Goal: Task Accomplishment & Management: Use online tool/utility

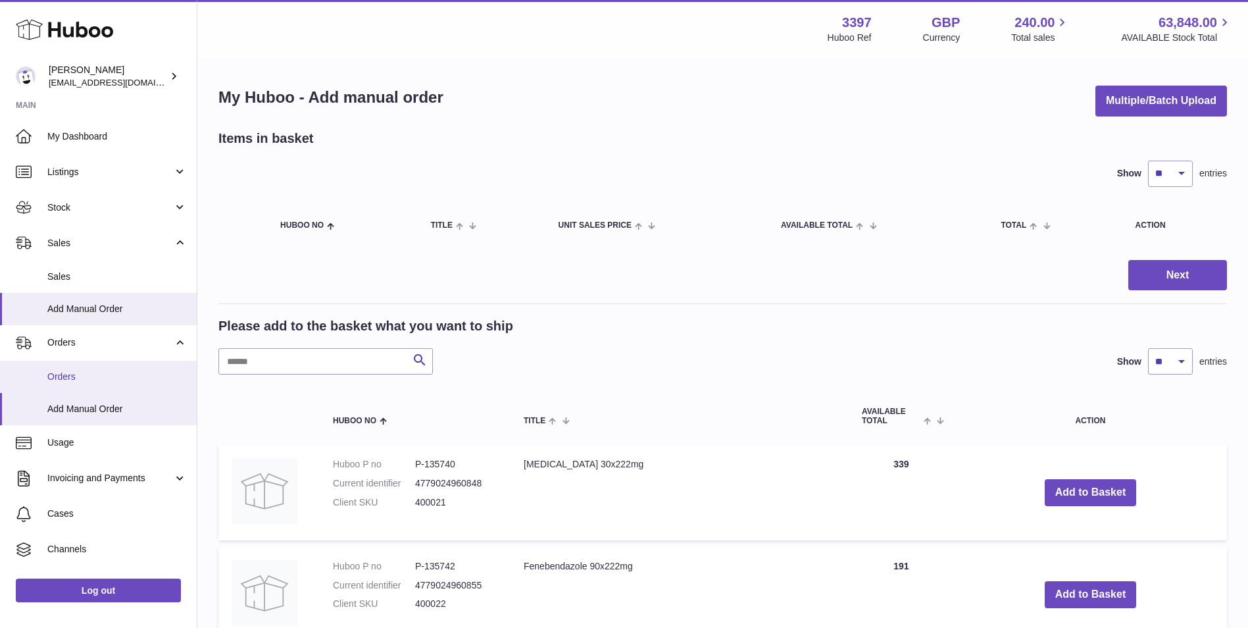
click at [86, 377] on span "Orders" at bounding box center [117, 377] width 140 height 13
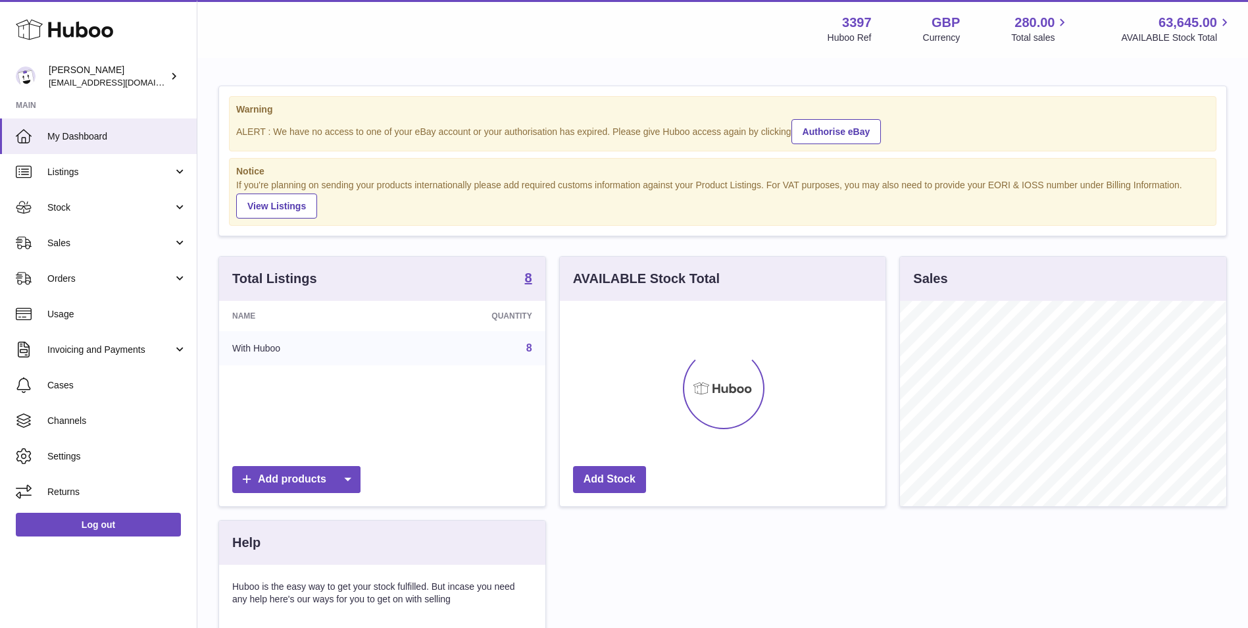
scroll to position [205, 326]
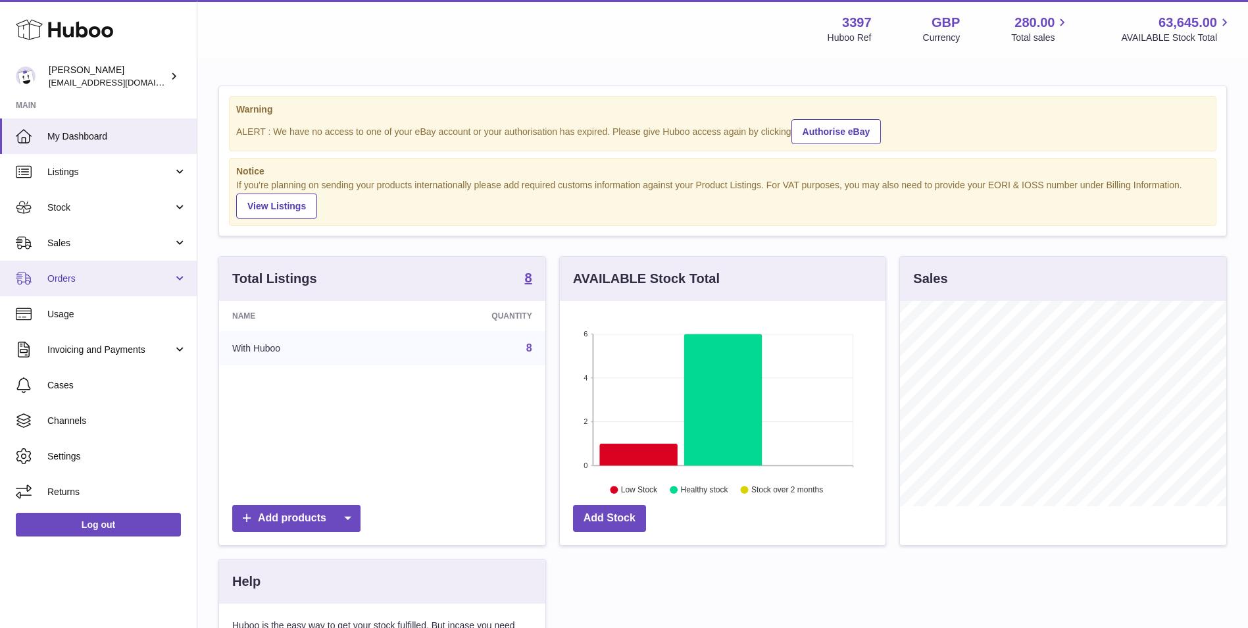
click at [93, 288] on link "Orders" at bounding box center [98, 279] width 197 height 36
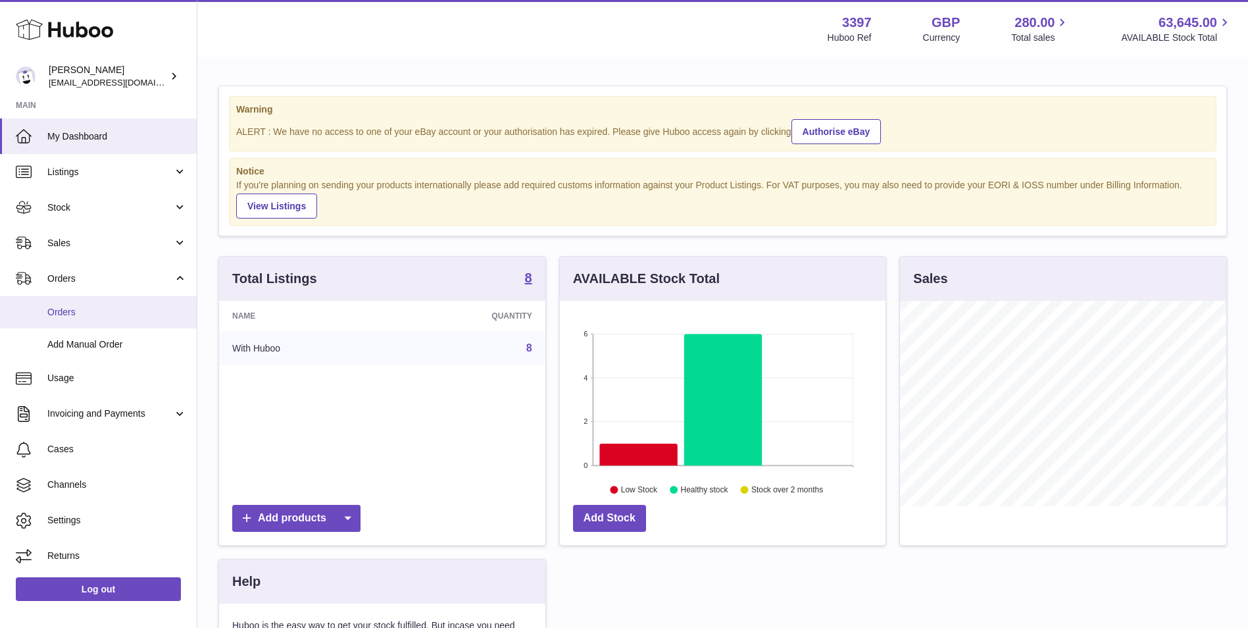
click at [72, 315] on span "Orders" at bounding box center [117, 312] width 140 height 13
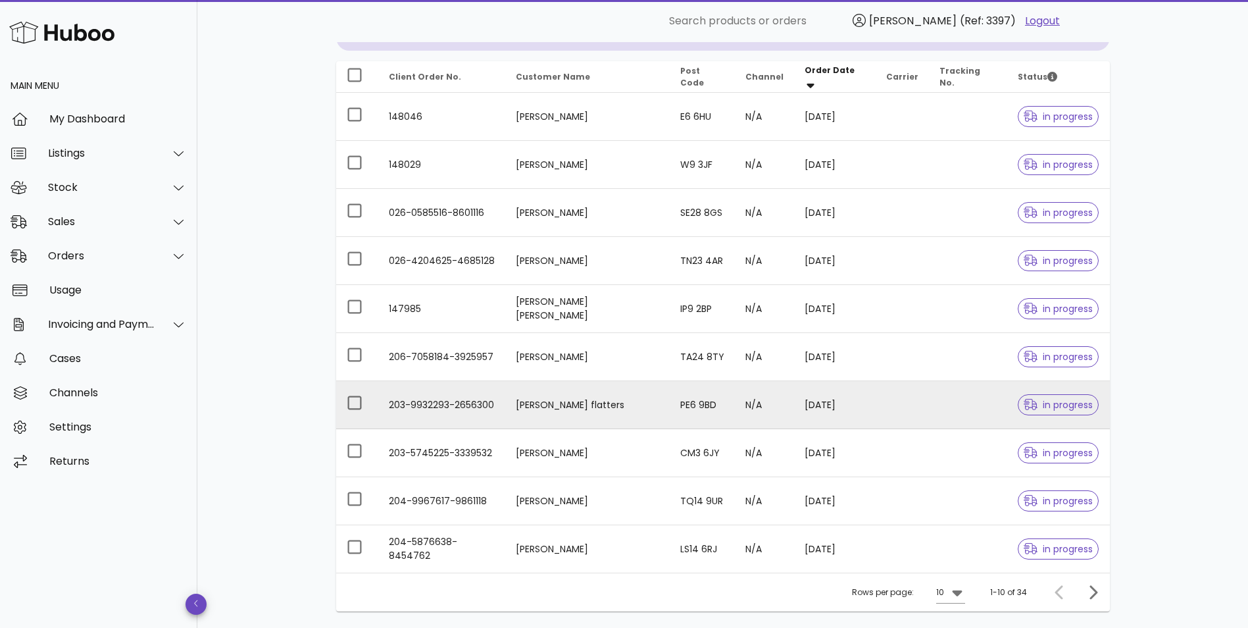
scroll to position [238, 0]
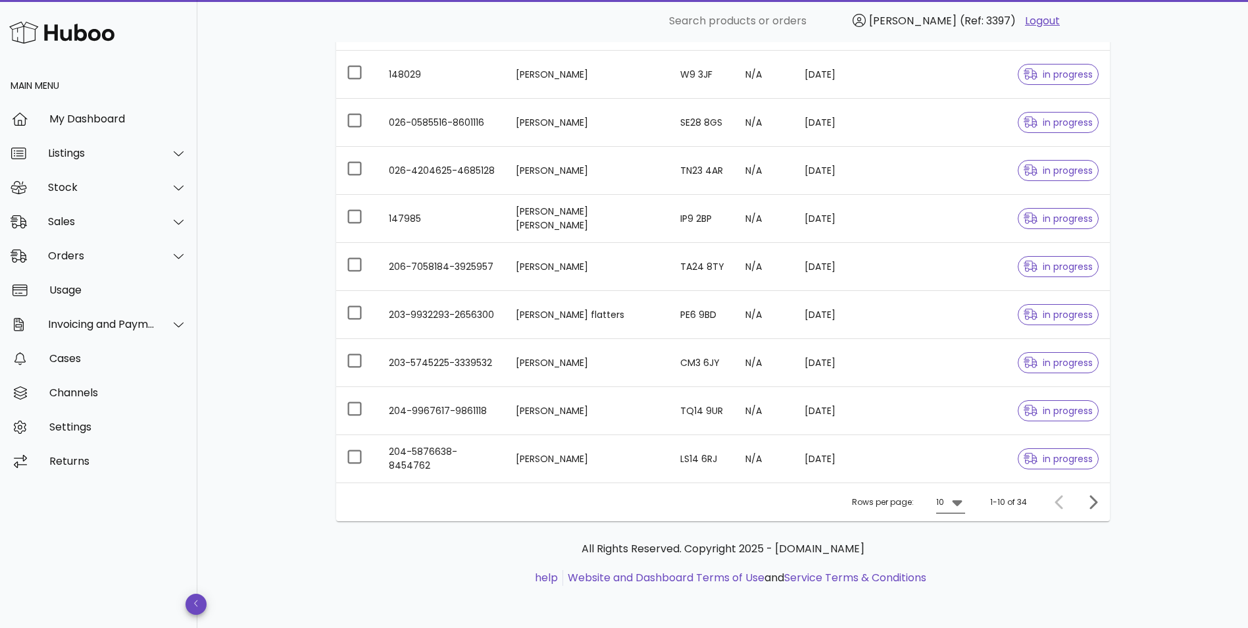
click at [958, 498] on icon at bounding box center [958, 502] width 16 height 16
click at [947, 582] on div "50" at bounding box center [955, 576] width 34 height 32
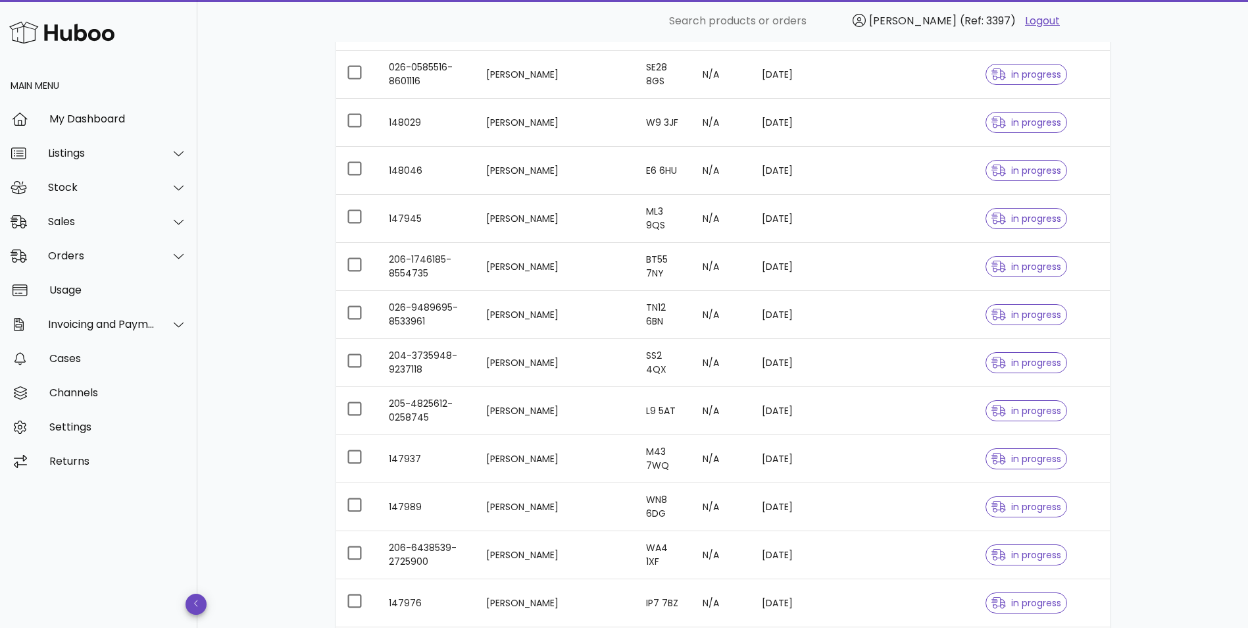
scroll to position [671, 0]
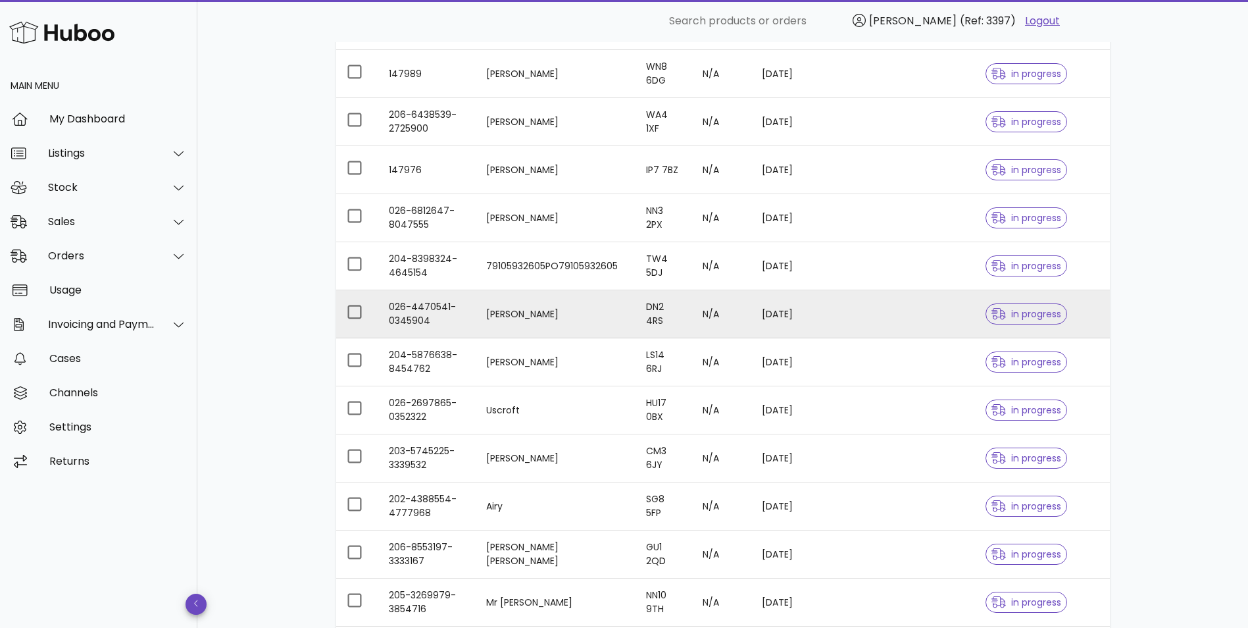
click at [405, 305] on td "026-4470541-0345904" at bounding box center [426, 314] width 97 height 48
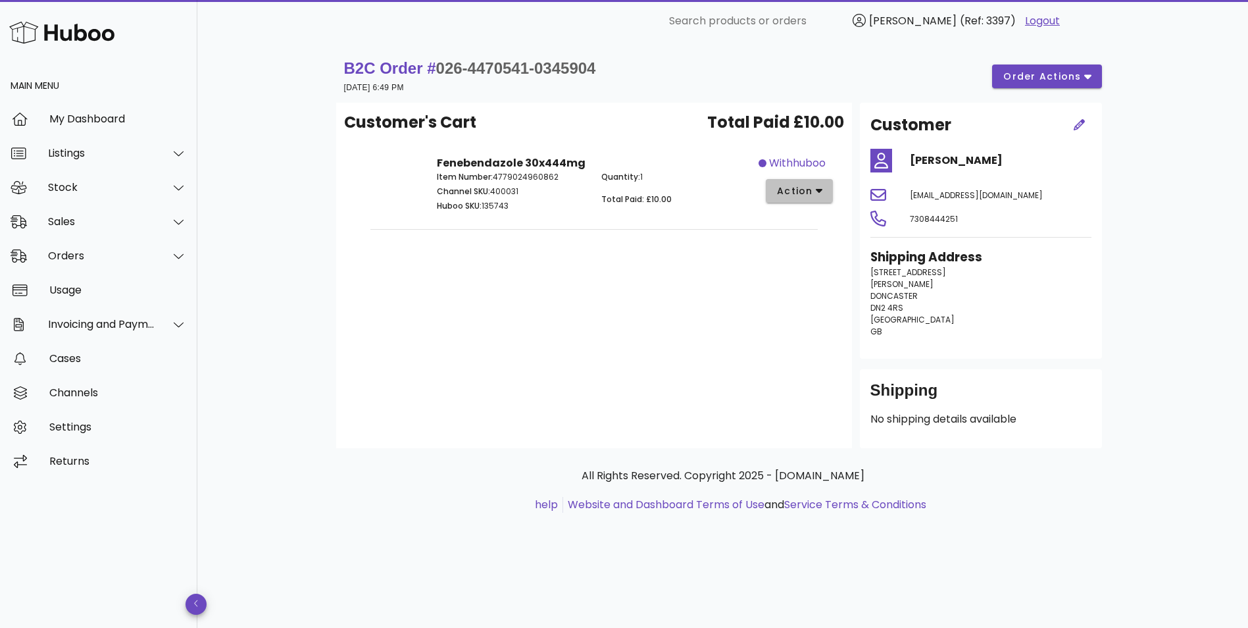
click at [810, 192] on span "action" at bounding box center [795, 191] width 37 height 14
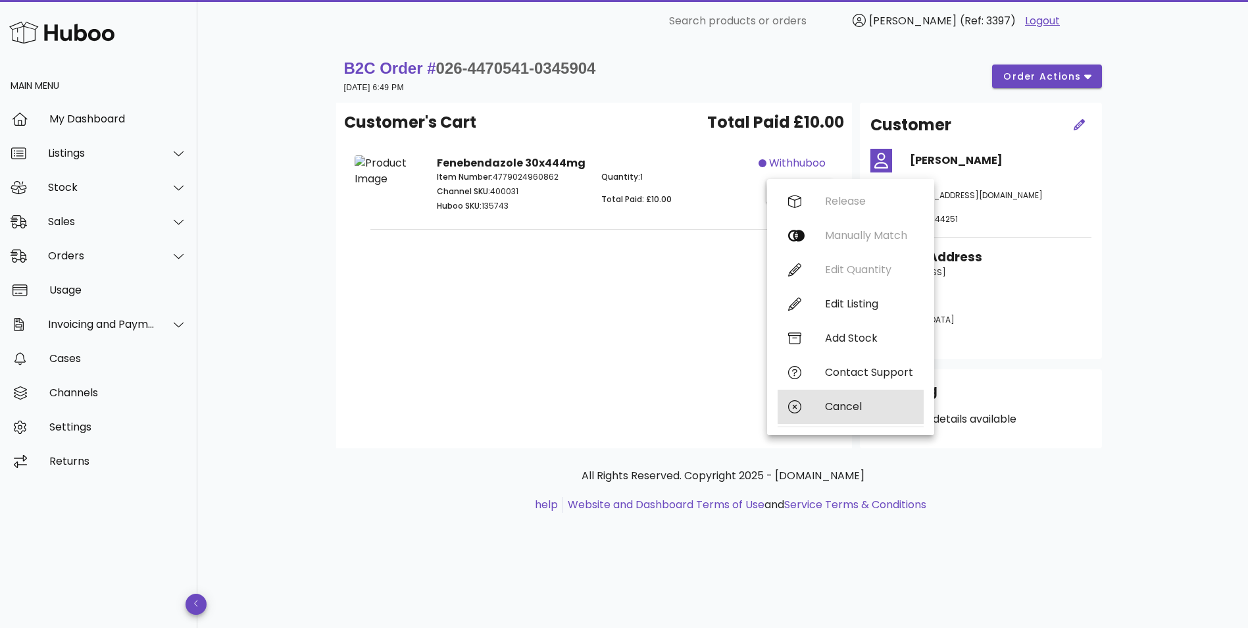
click at [850, 404] on div "Cancel" at bounding box center [869, 406] width 88 height 13
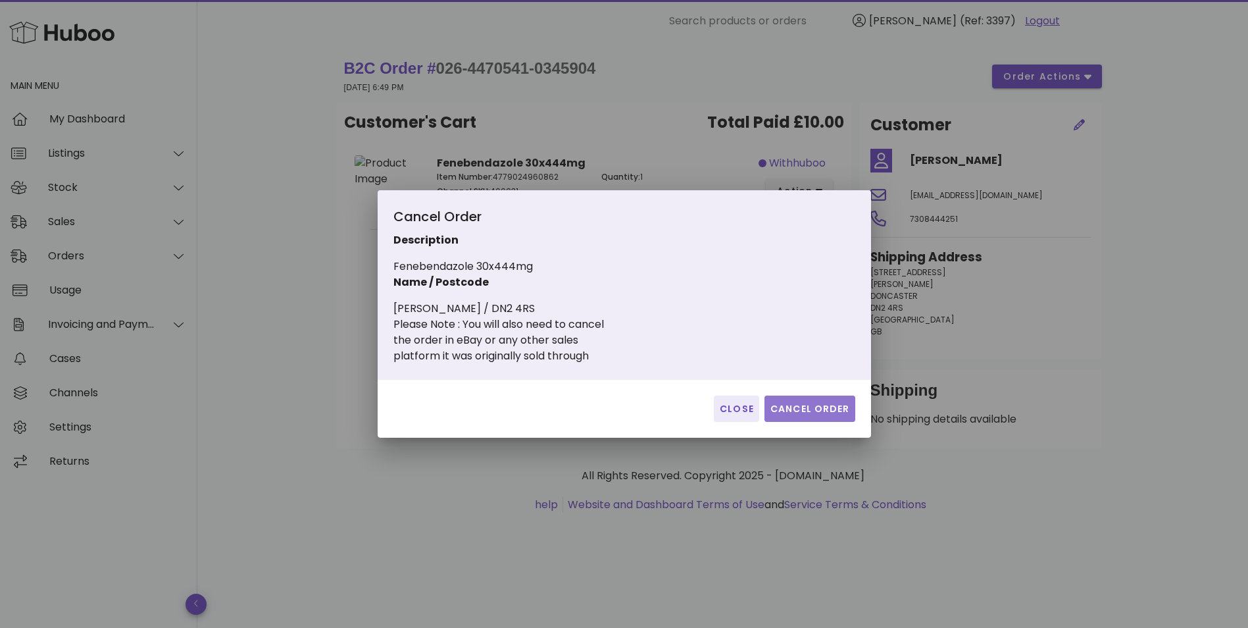
click at [786, 409] on span "Cancel Order" at bounding box center [810, 409] width 80 height 14
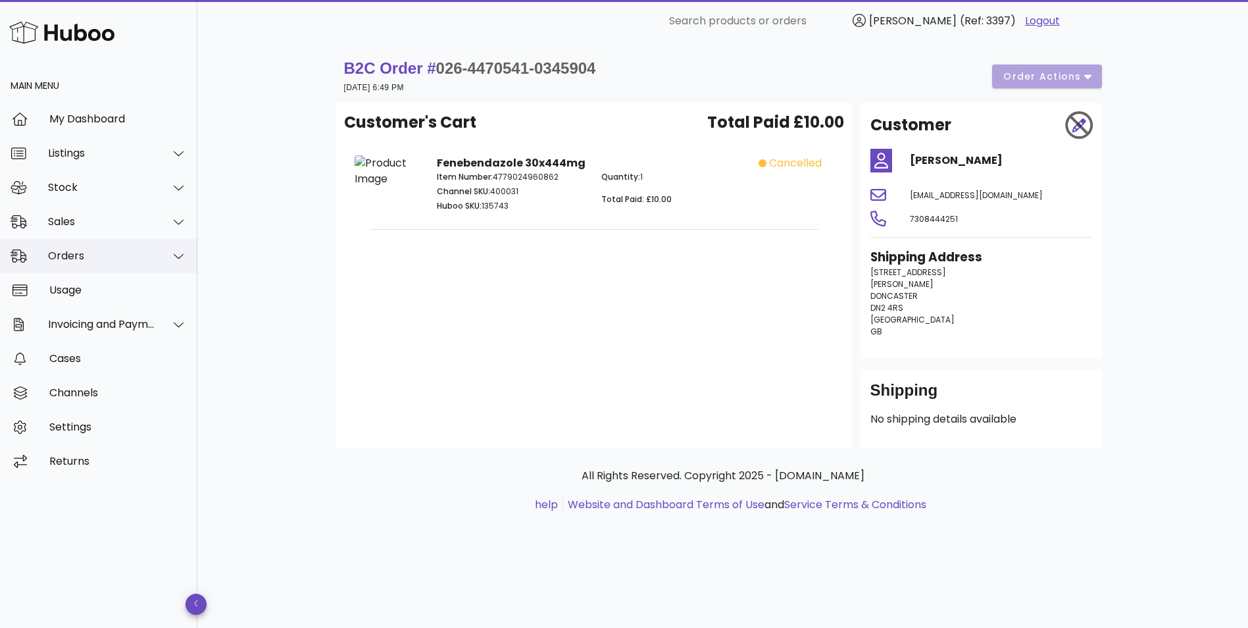
click at [140, 258] on div "Orders" at bounding box center [101, 255] width 107 height 13
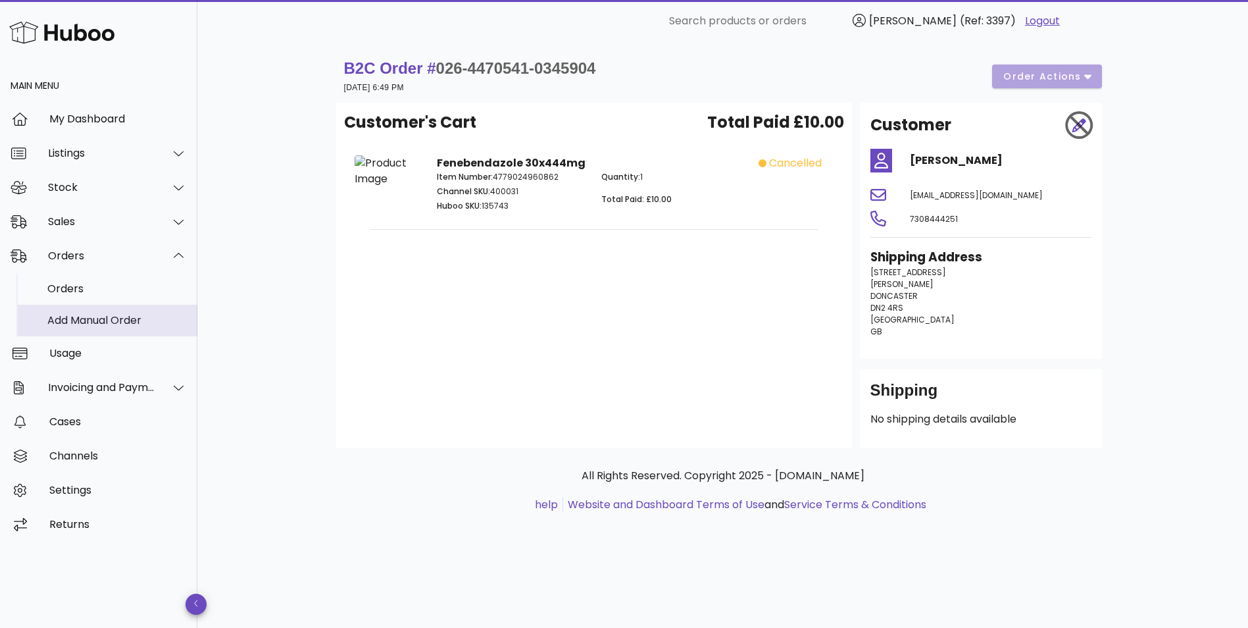
click at [118, 321] on div "Add Manual Order" at bounding box center [117, 320] width 140 height 13
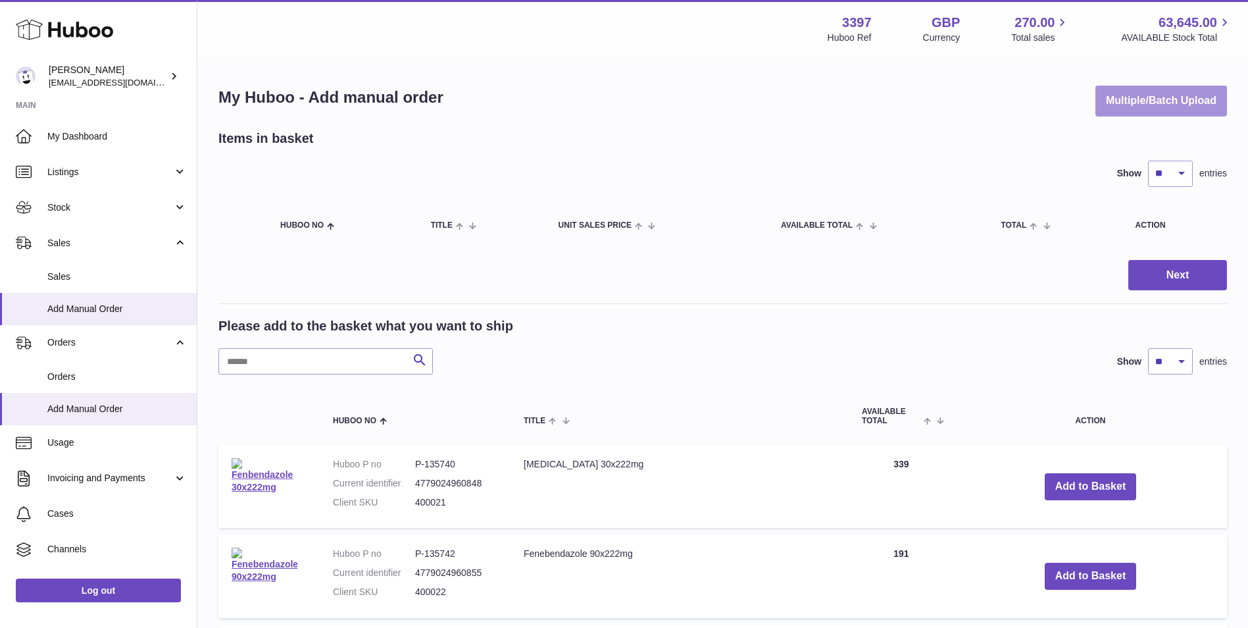
click at [1174, 105] on button "Multiple/Batch Upload" at bounding box center [1162, 101] width 132 height 31
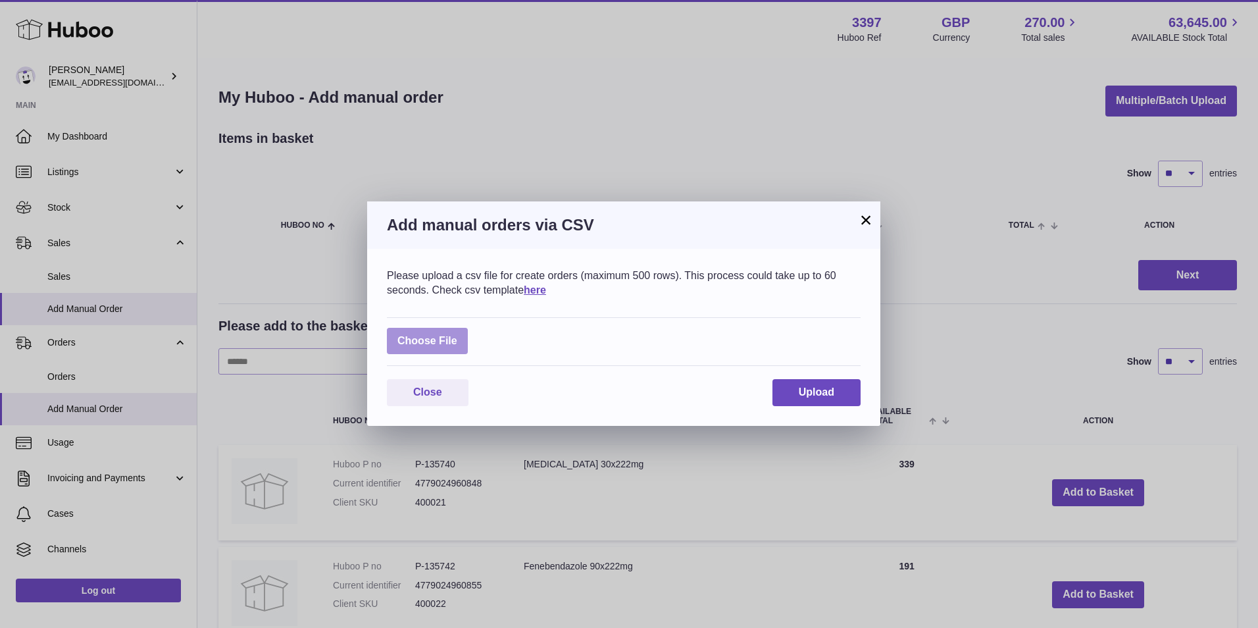
click at [413, 343] on label at bounding box center [427, 341] width 81 height 27
click at [457, 335] on input "file" at bounding box center [457, 334] width 1 height 1
type input "**********"
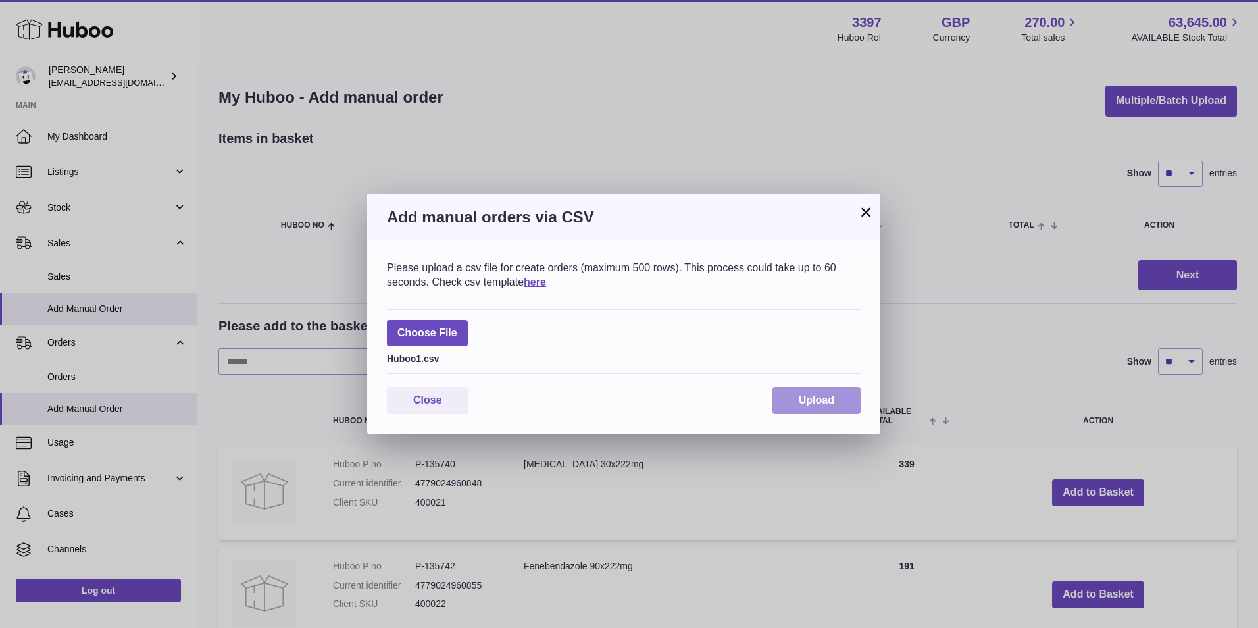
click at [829, 394] on button "Upload" at bounding box center [817, 400] width 88 height 27
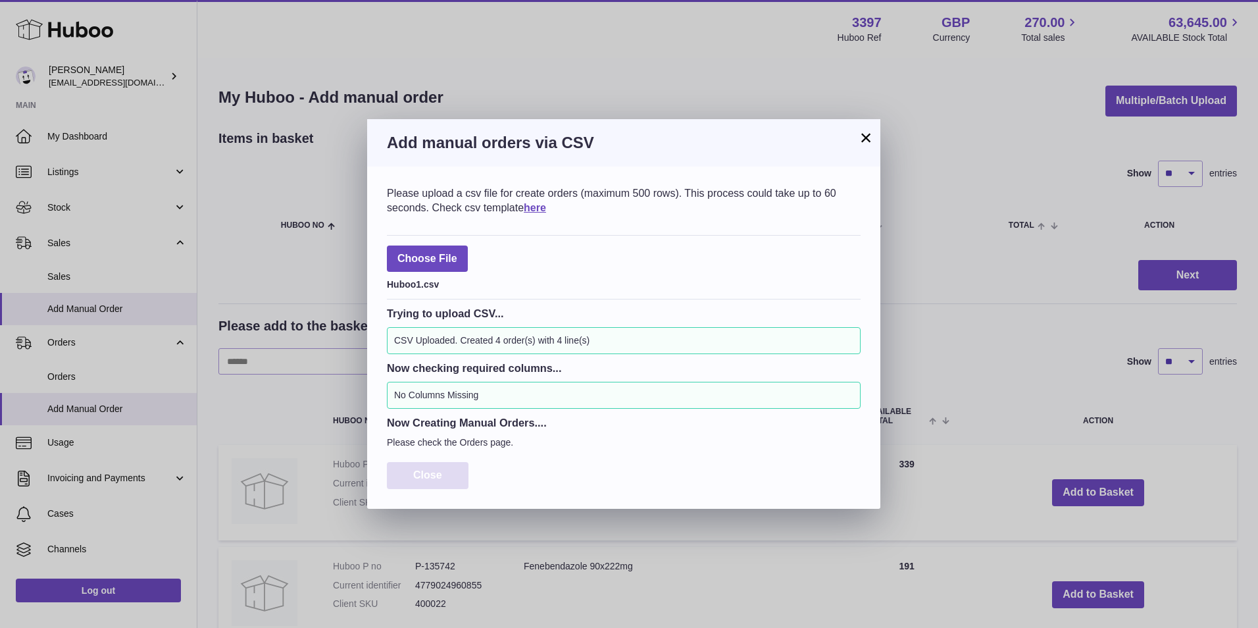
click at [419, 467] on button "Close" at bounding box center [428, 475] width 82 height 27
